Goal: Information Seeking & Learning: Learn about a topic

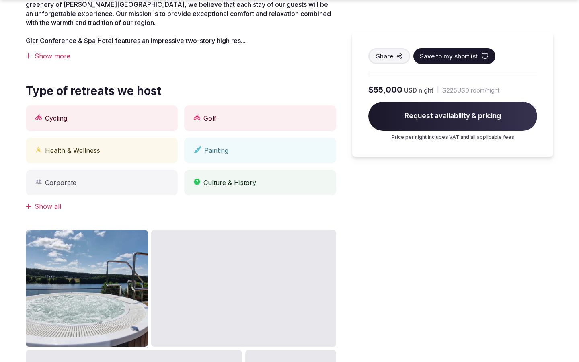
scroll to position [1010, 0]
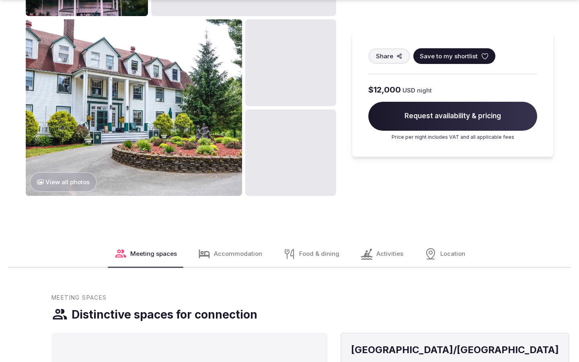
scroll to position [986, 0]
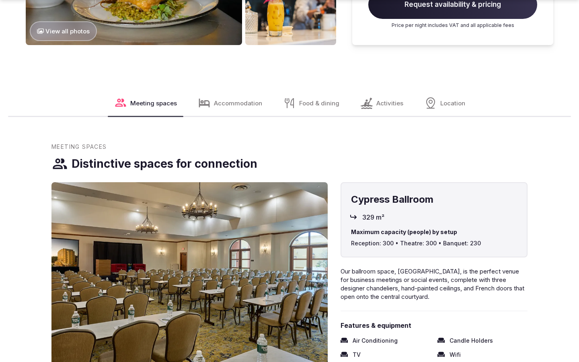
scroll to position [1355, 0]
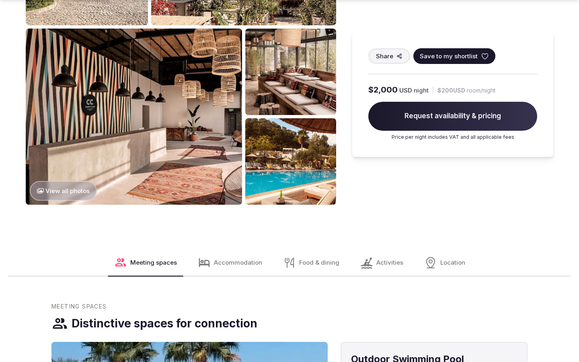
scroll to position [1010, 0]
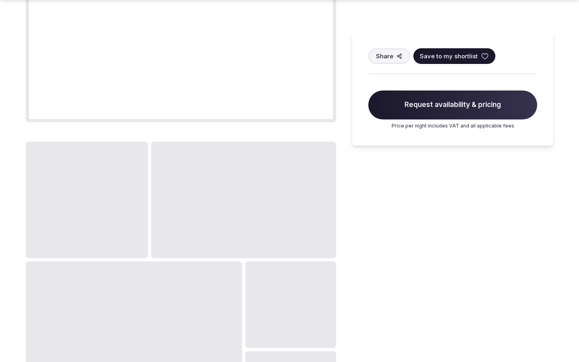
scroll to position [1010, 0]
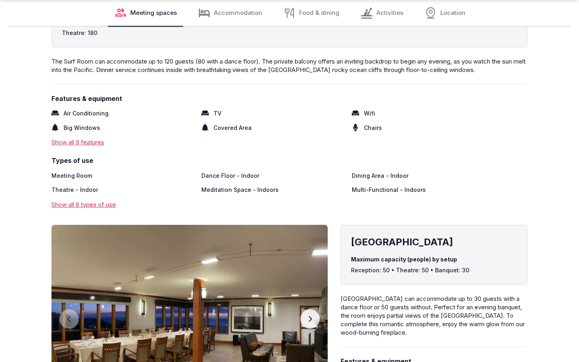
scroll to position [1328, 0]
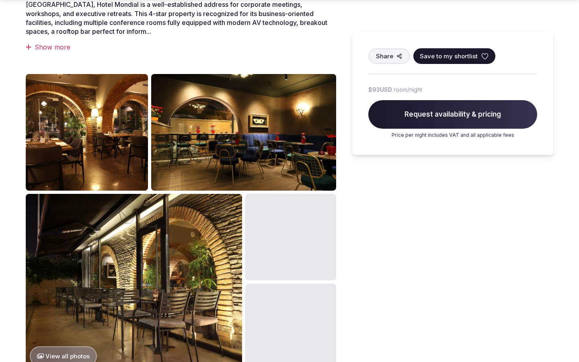
scroll to position [665, 0]
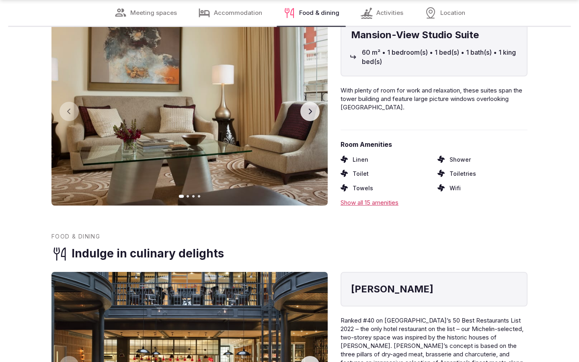
scroll to position [1301, 0]
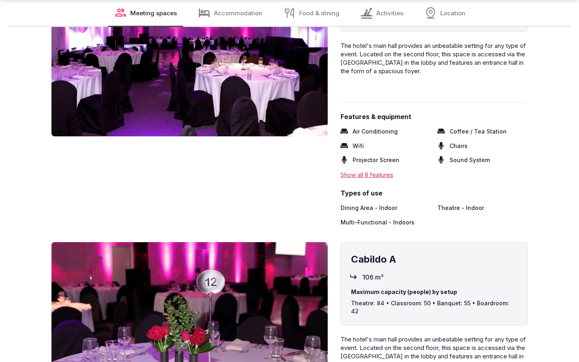
scroll to position [1328, 0]
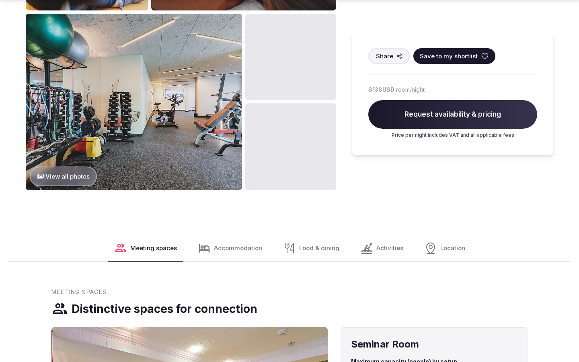
scroll to position [1010, 0]
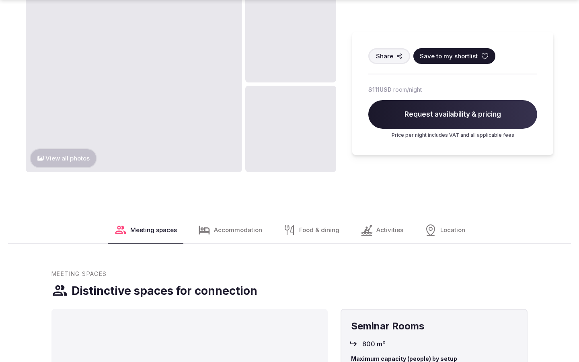
scroll to position [1010, 0]
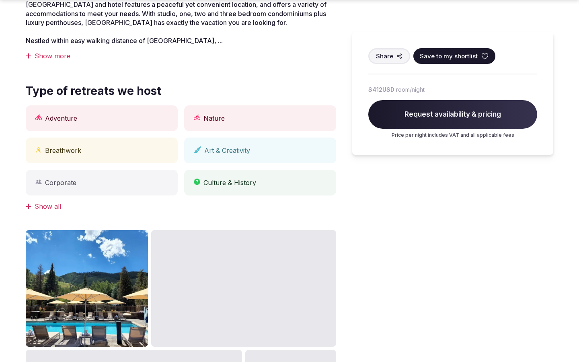
scroll to position [665, 0]
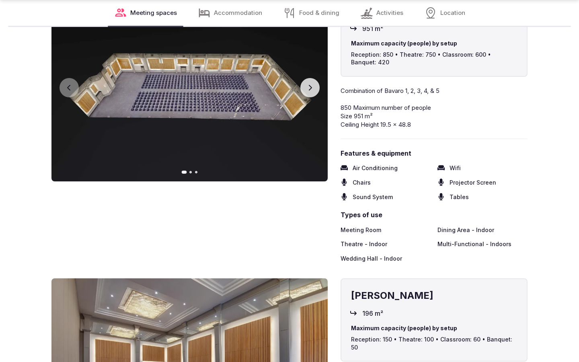
scroll to position [983, 0]
